Goal: Transaction & Acquisition: Obtain resource

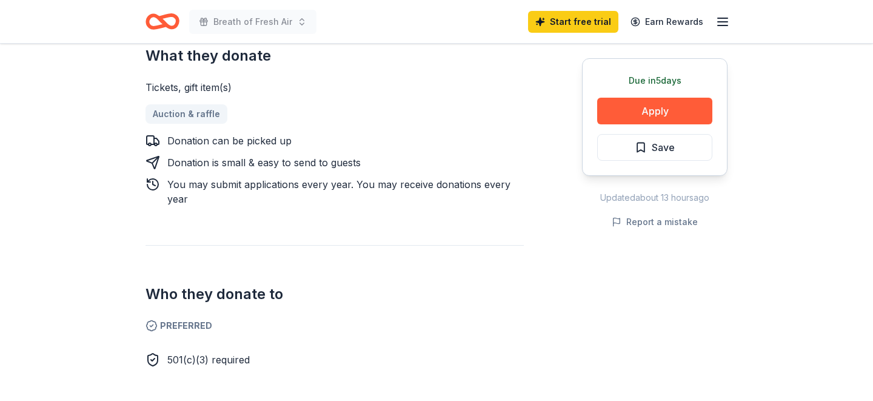
scroll to position [504, 0]
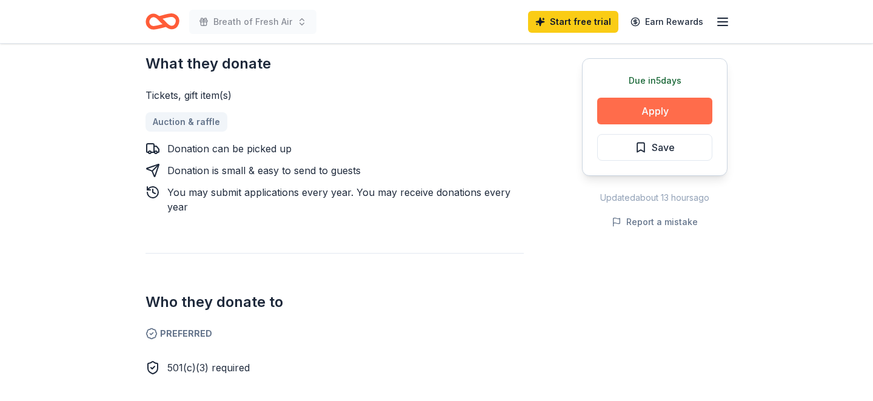
click at [675, 111] on button "Apply" at bounding box center [654, 111] width 115 height 27
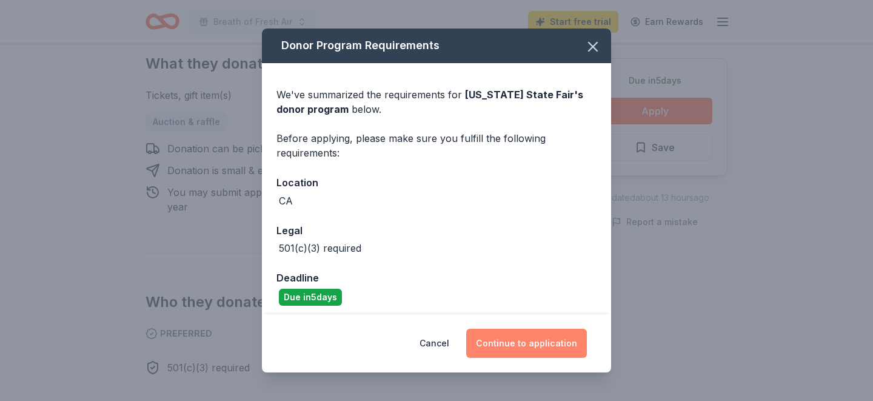
click at [553, 339] on button "Continue to application" at bounding box center [526, 342] width 121 height 29
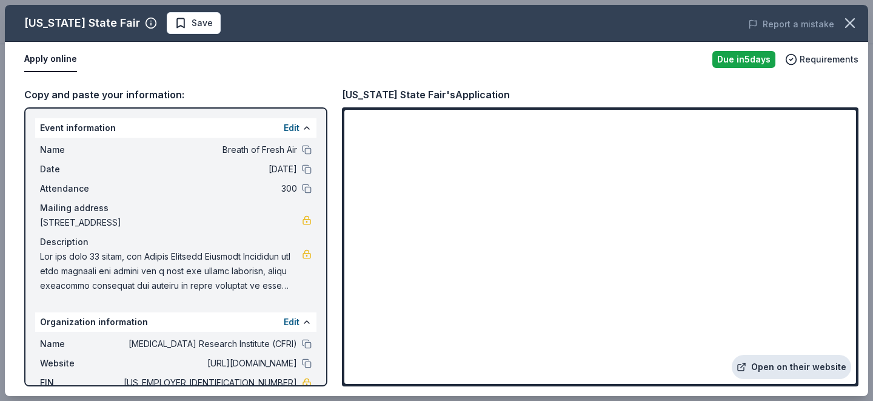
click at [811, 365] on link "Open on their website" at bounding box center [790, 366] width 119 height 24
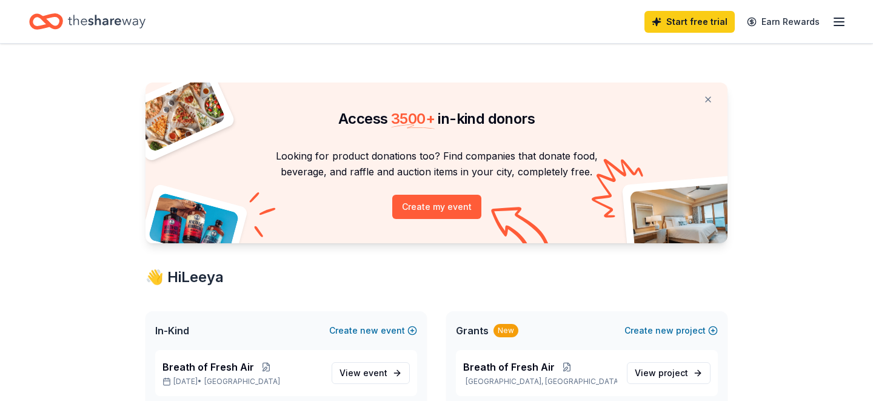
scroll to position [136, 0]
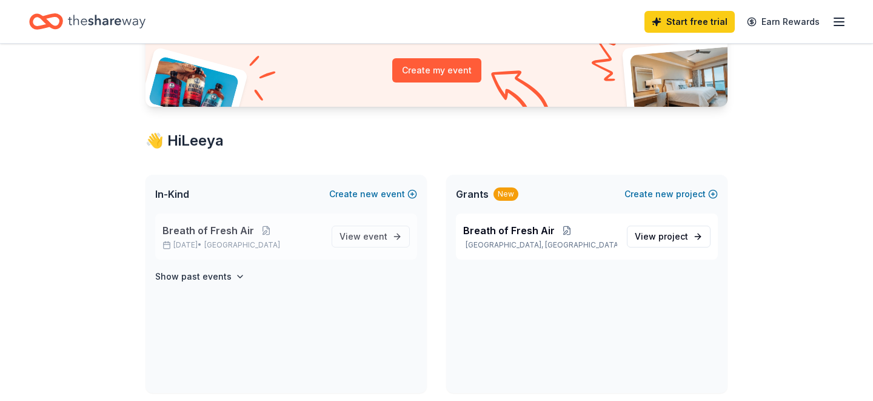
click at [386, 249] on div "Breath of Fresh Air [DATE] • [GEOGRAPHIC_DATA] Area View event" at bounding box center [286, 236] width 262 height 46
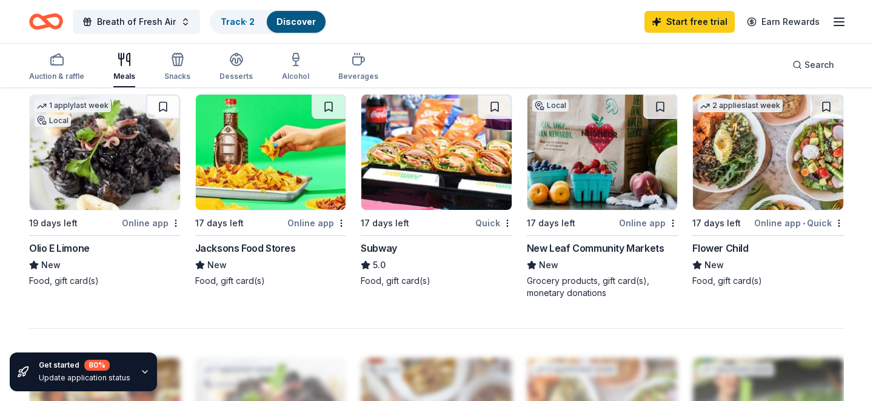
scroll to position [828, 0]
